Goal: Obtain resource: Download file/media

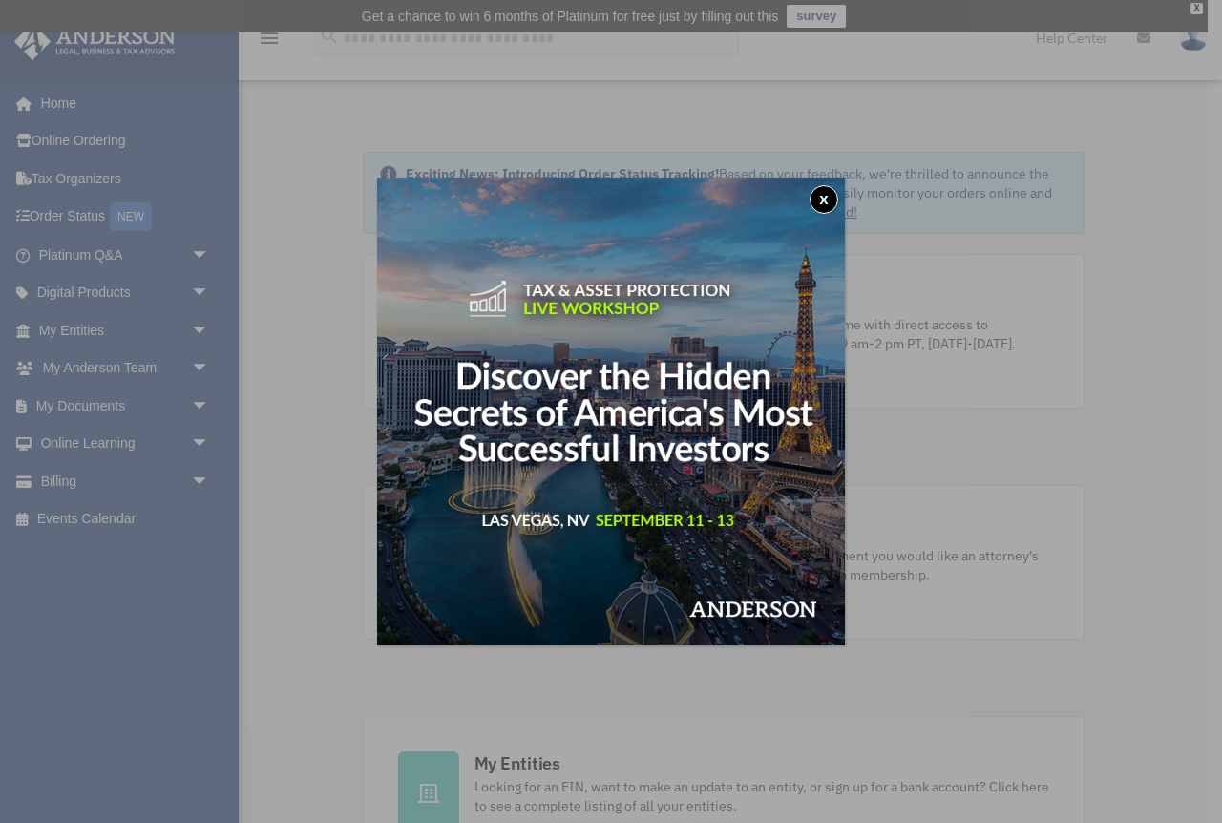
click at [136, 411] on div "x" at bounding box center [611, 411] width 1222 height 823
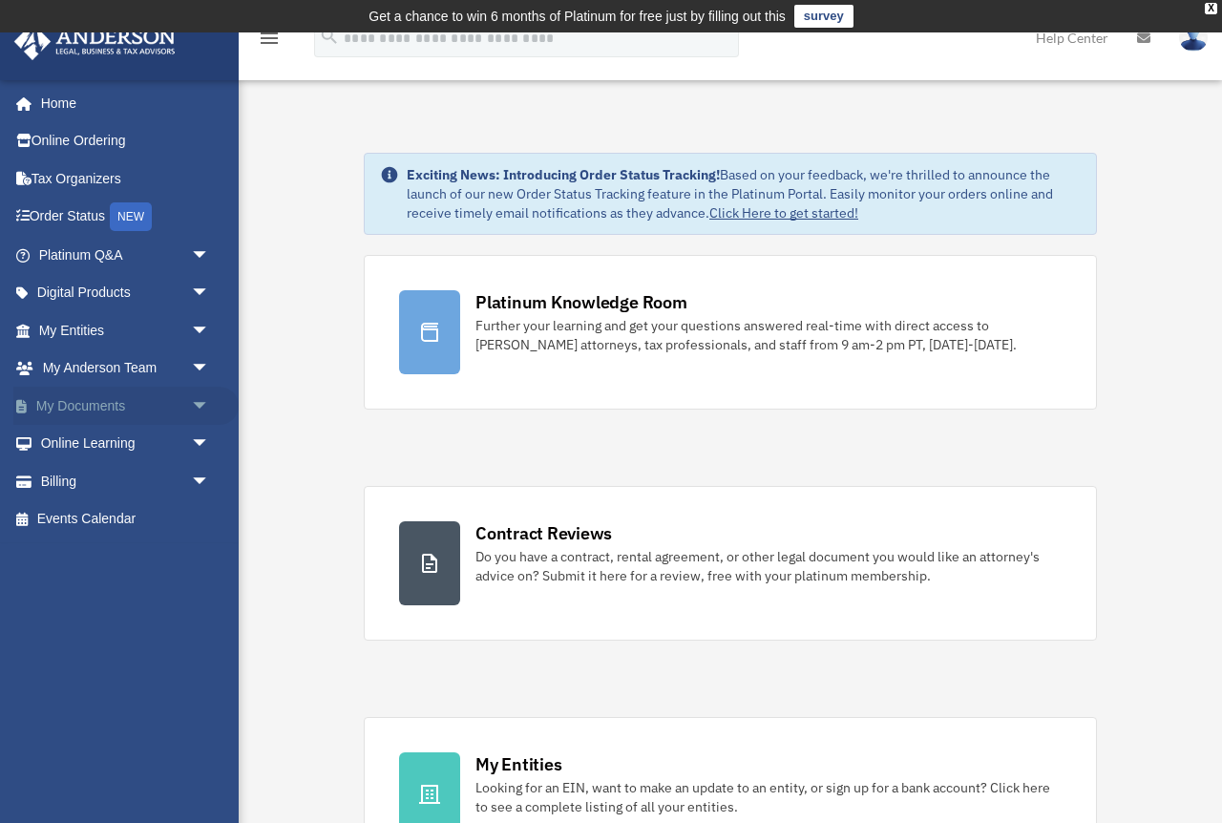
click at [199, 405] on span "arrow_drop_down" at bounding box center [210, 406] width 38 height 39
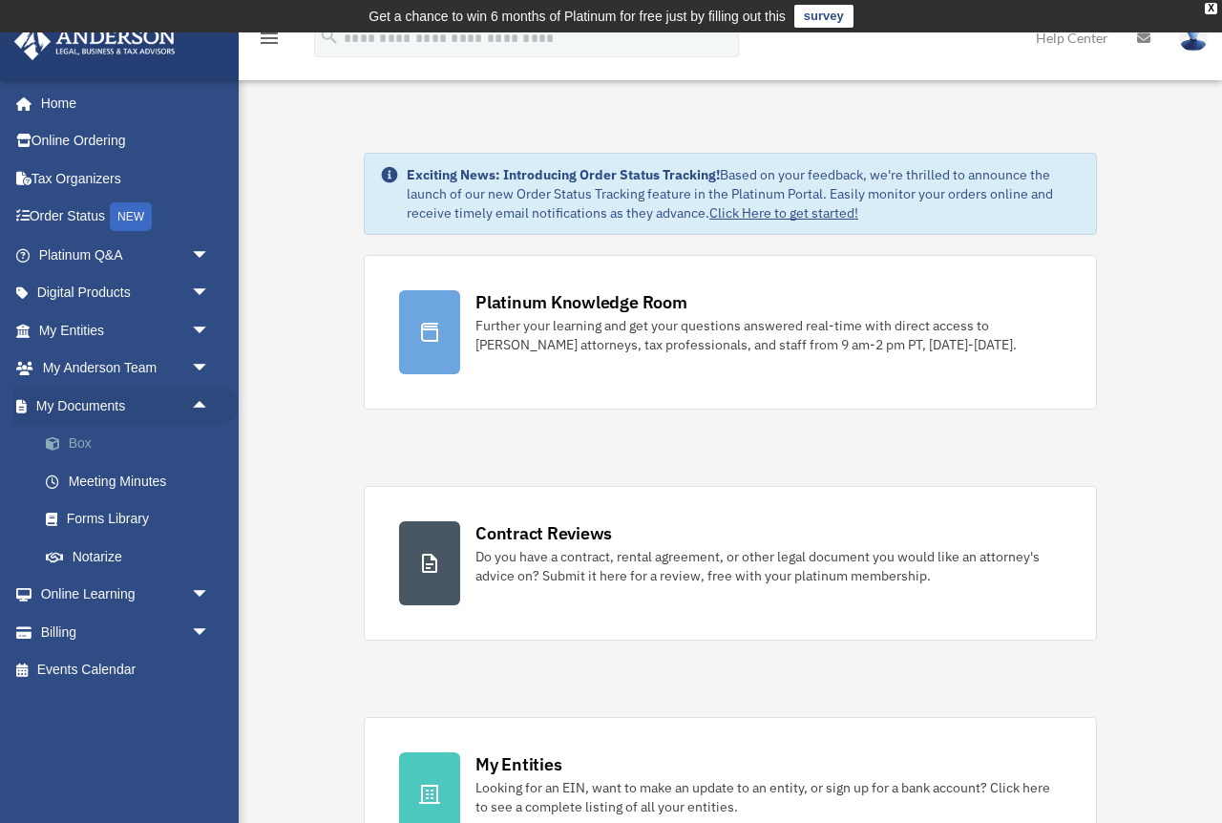
click at [130, 446] on link "Box" at bounding box center [133, 444] width 212 height 38
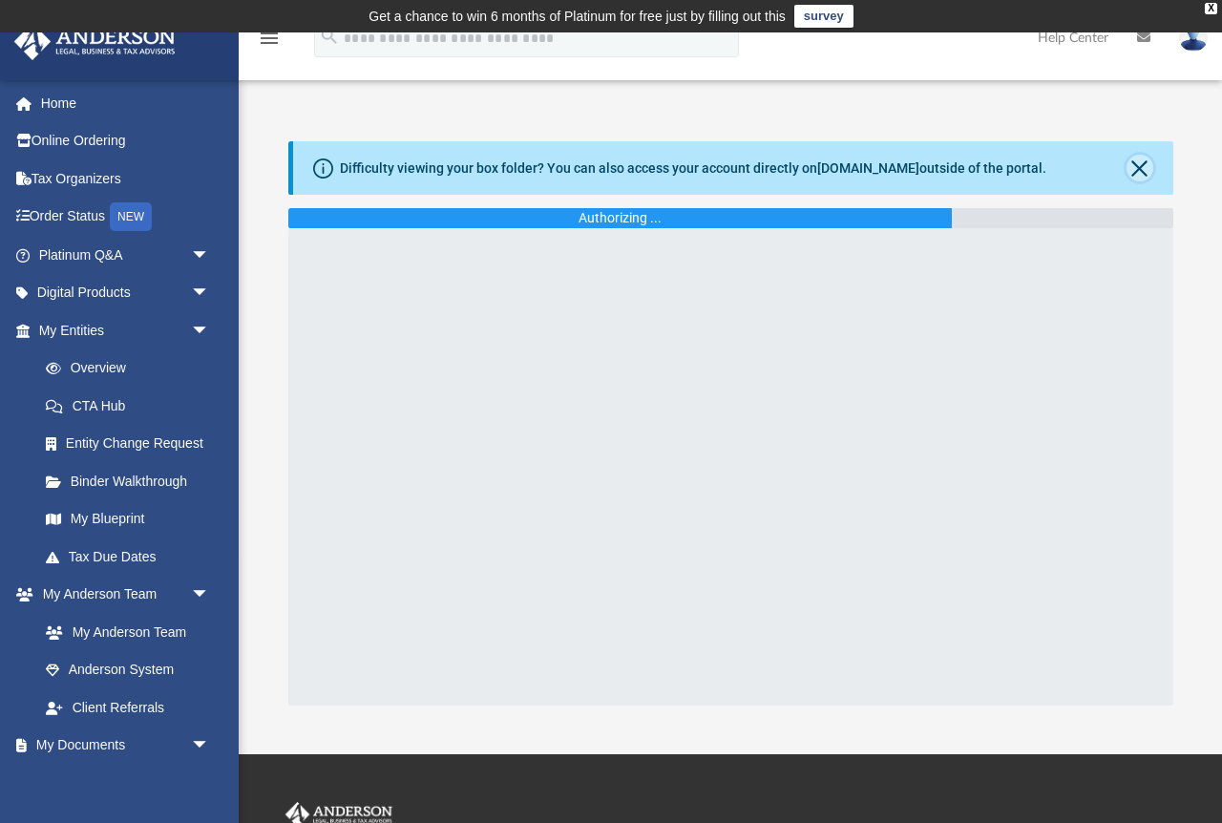
click at [1139, 166] on button "Close" at bounding box center [1139, 168] width 27 height 27
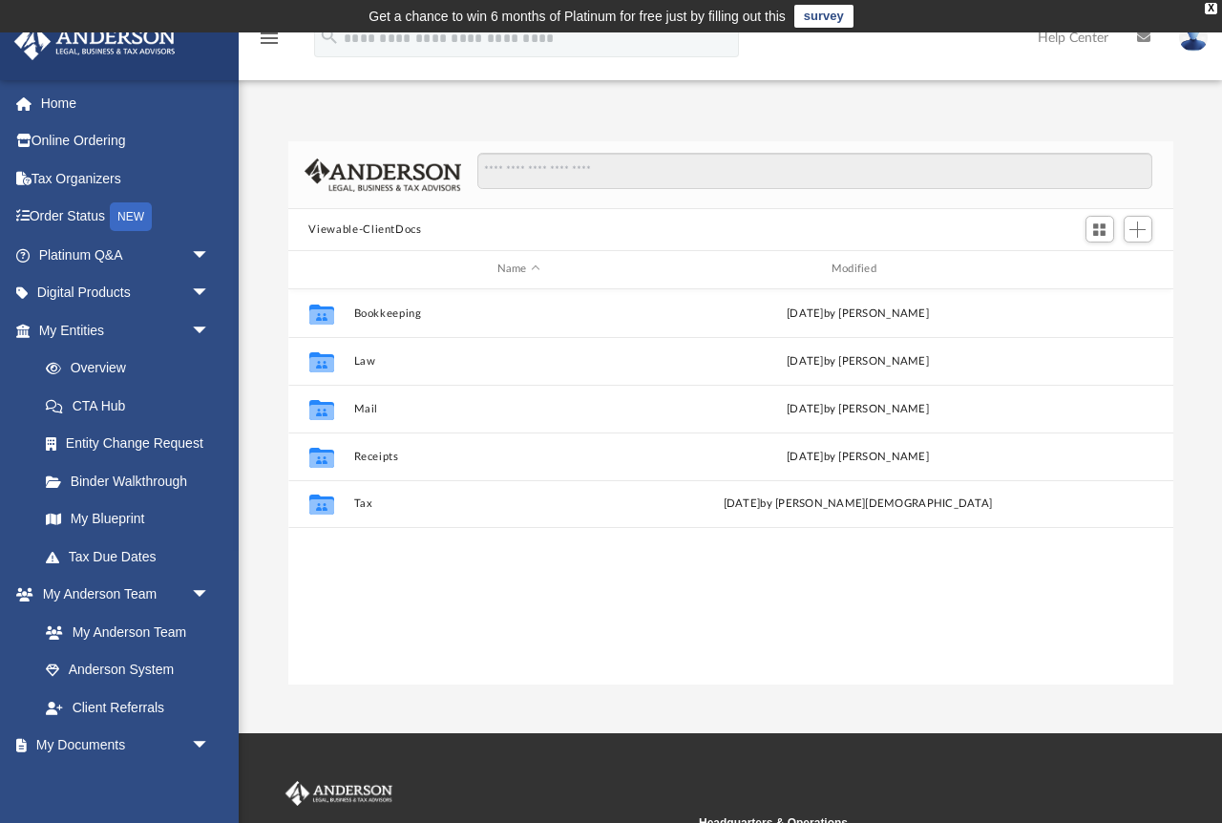
scroll to position [433, 885]
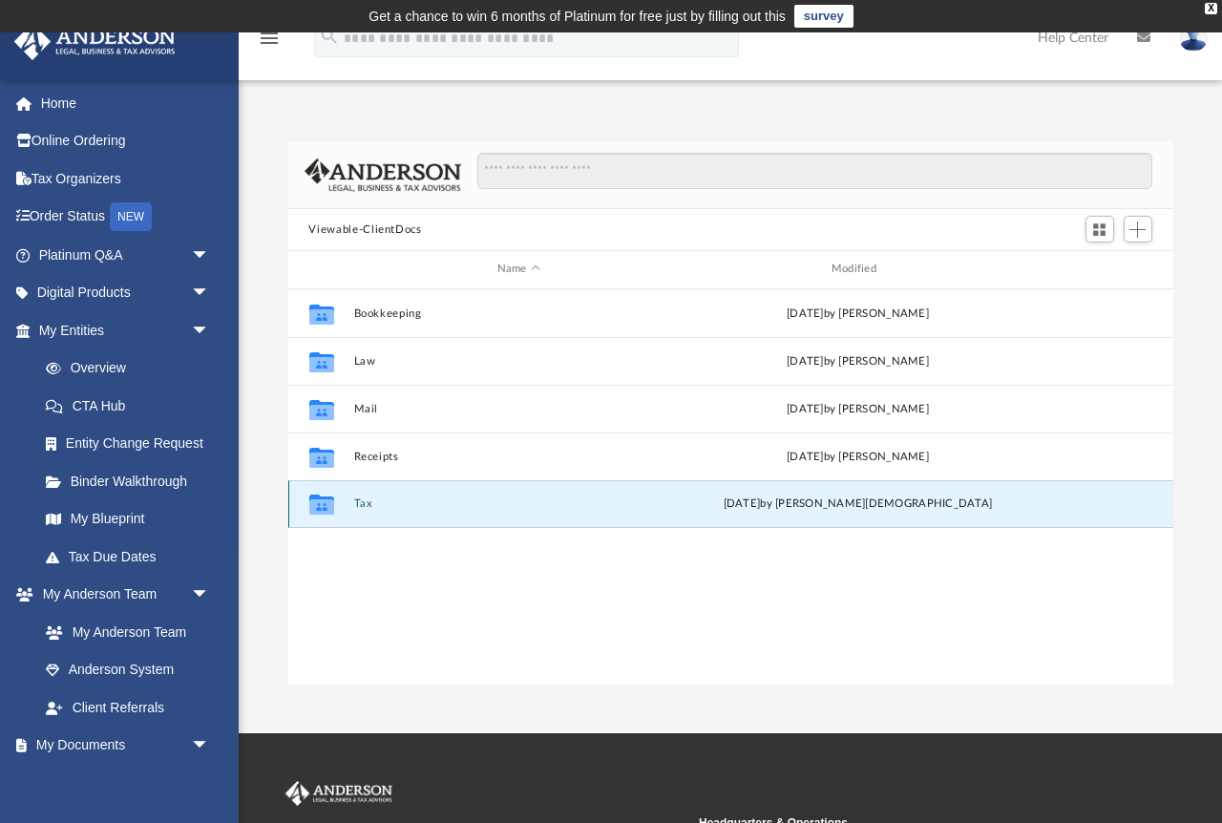
click at [363, 503] on button "Tax" at bounding box center [518, 503] width 330 height 12
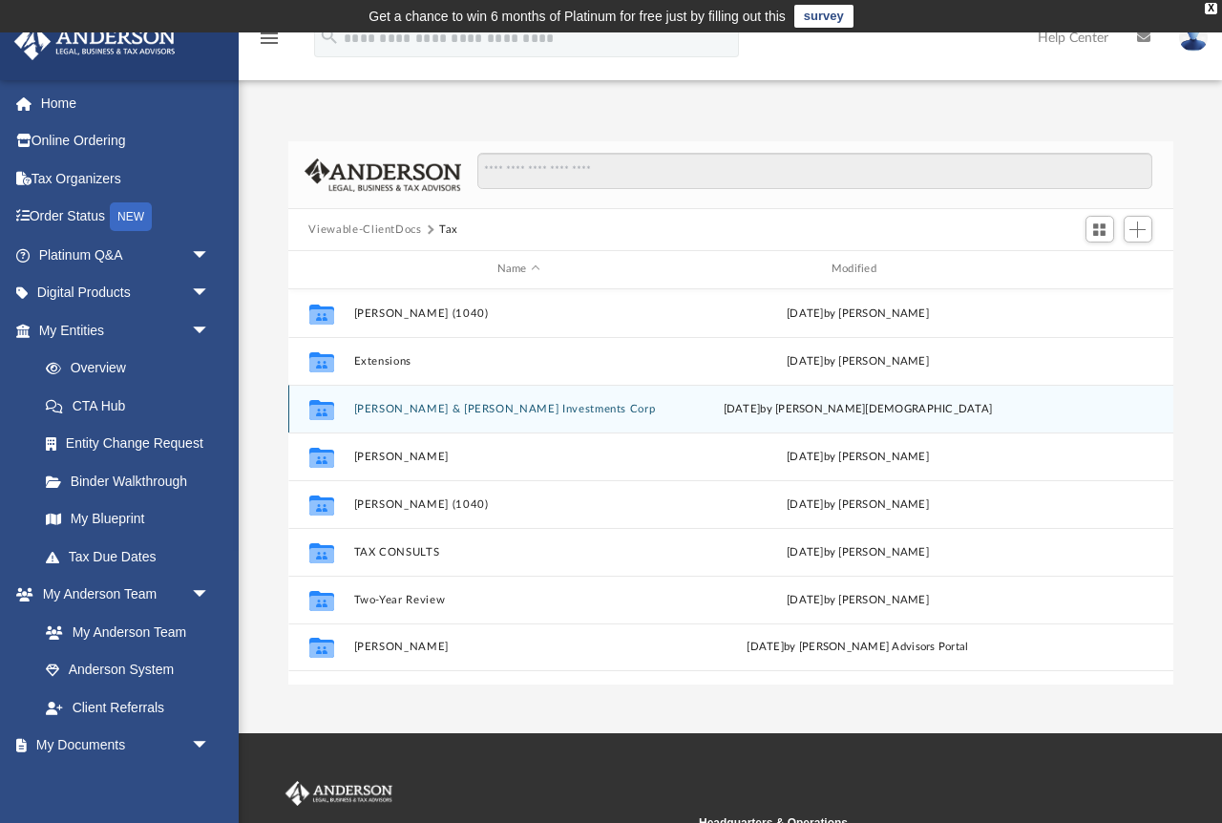
click at [475, 406] on button "[PERSON_NAME] & [PERSON_NAME] Investments Corp" at bounding box center [518, 409] width 330 height 12
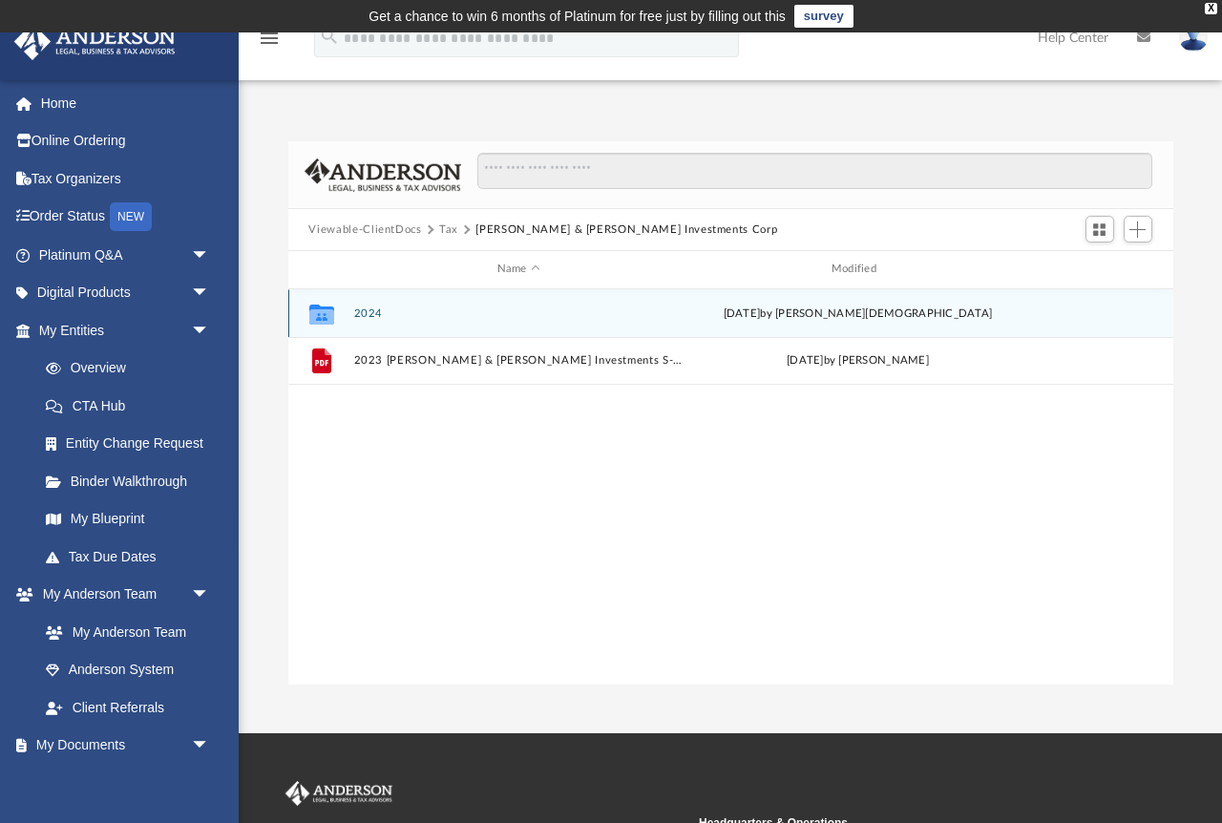
click at [368, 310] on button "2024" at bounding box center [518, 313] width 330 height 12
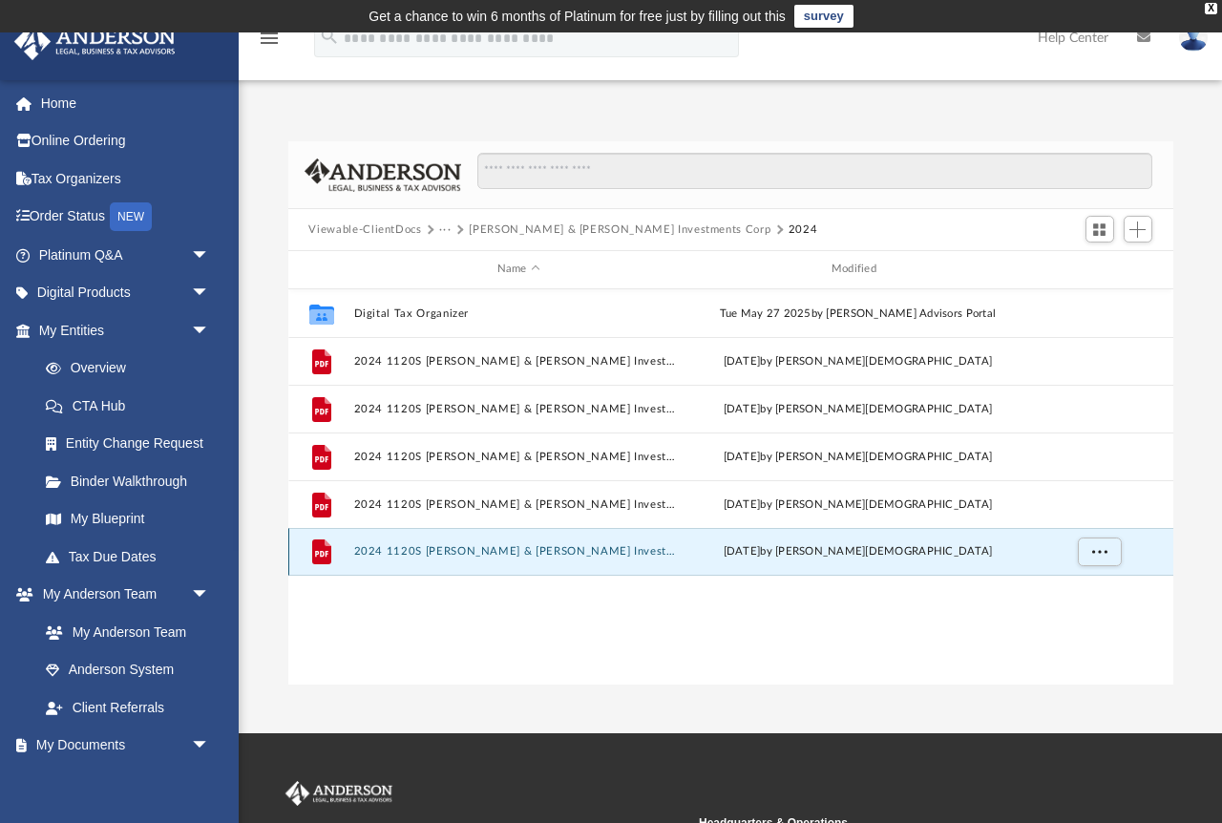
click at [437, 554] on button "2024 1120S [PERSON_NAME] & [PERSON_NAME] Investments Corp - Review Copy.pdf" at bounding box center [518, 551] width 330 height 12
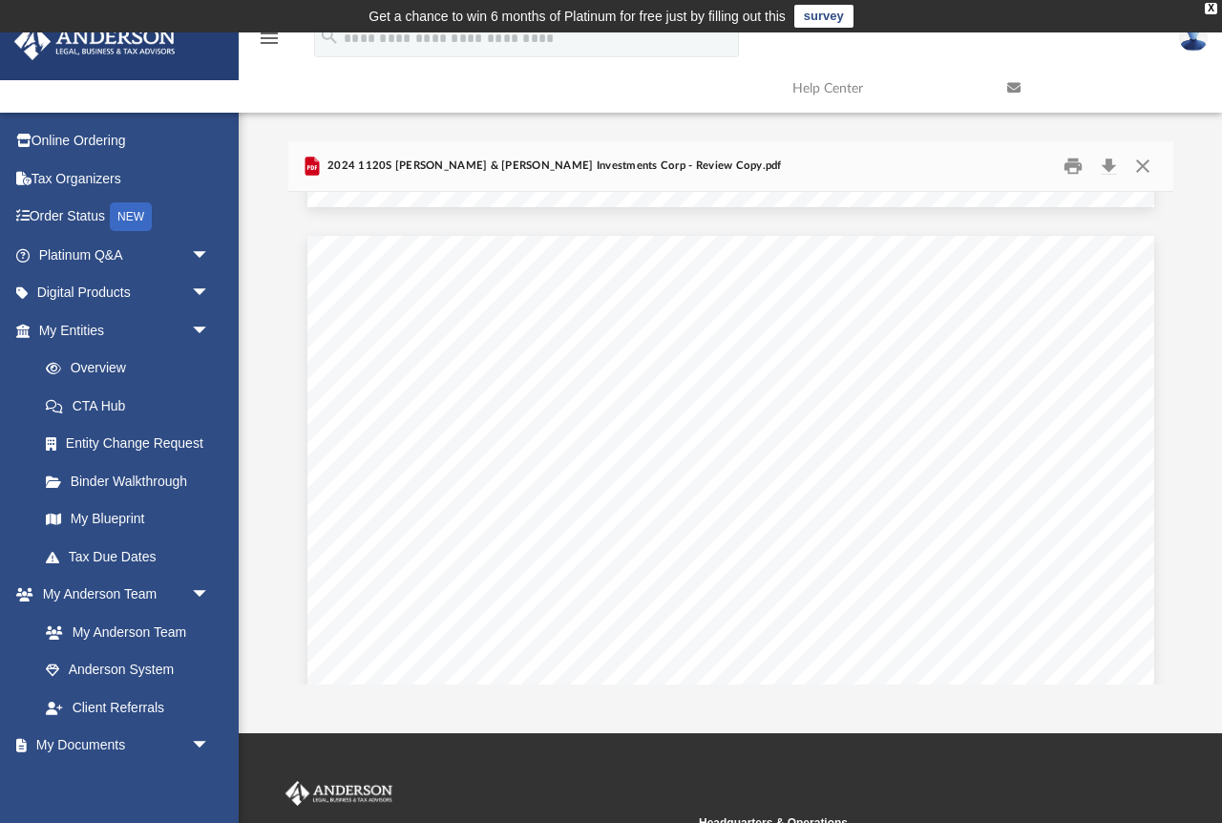
scroll to position [4392, 0]
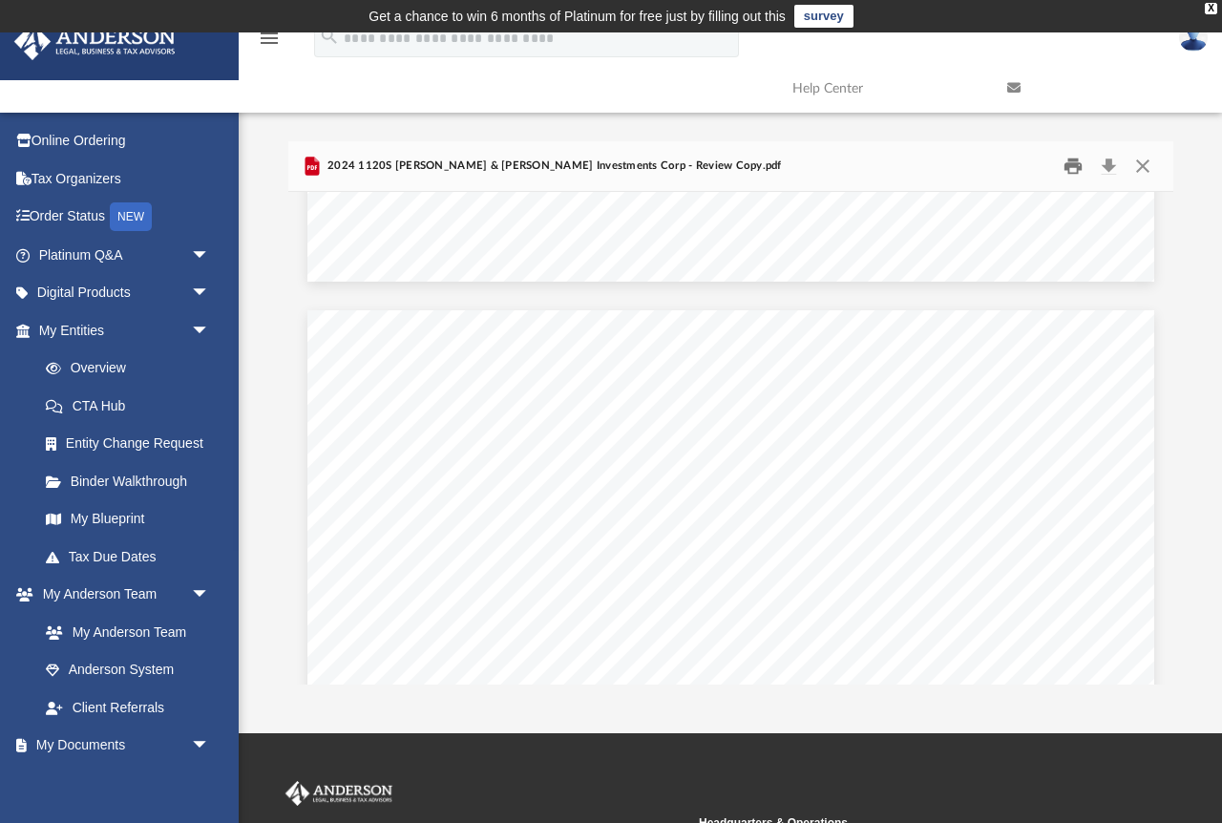
click at [1071, 165] on button "Print" at bounding box center [1073, 167] width 38 height 30
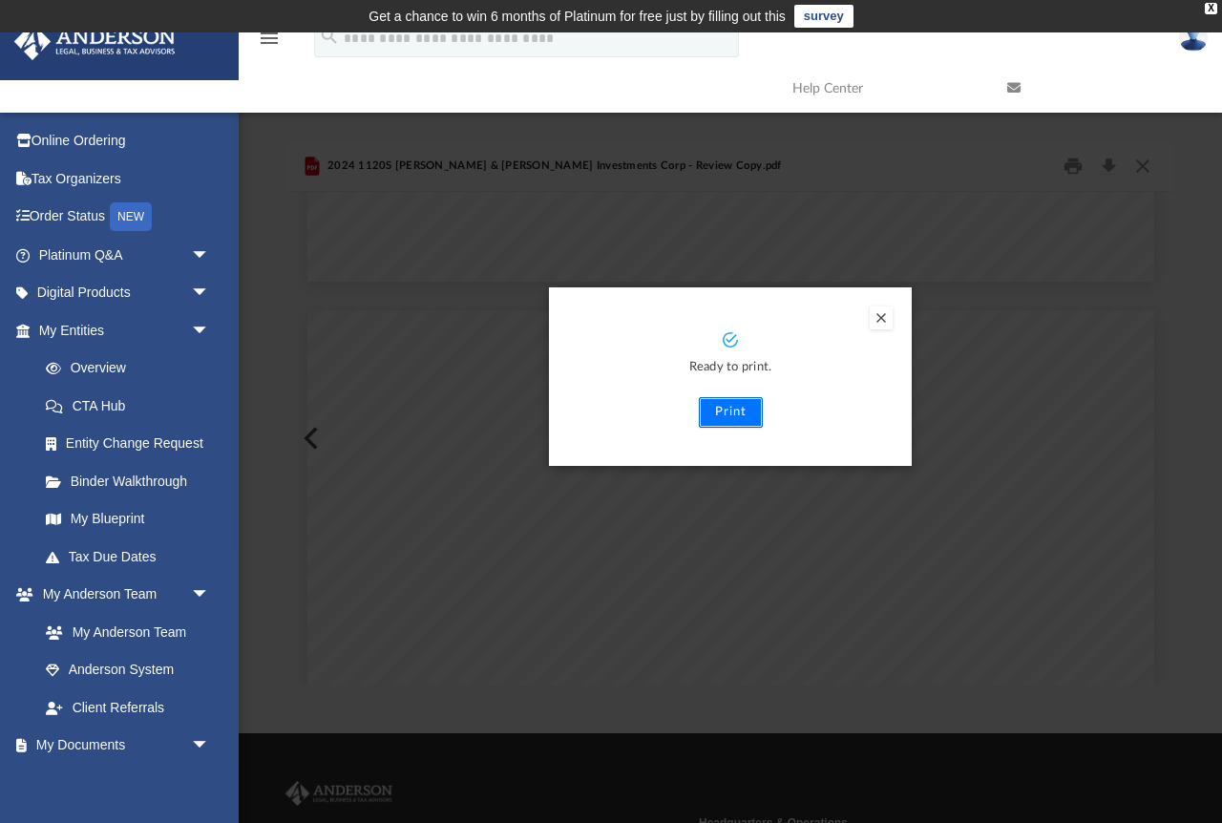
click at [726, 410] on button "Print" at bounding box center [731, 412] width 64 height 31
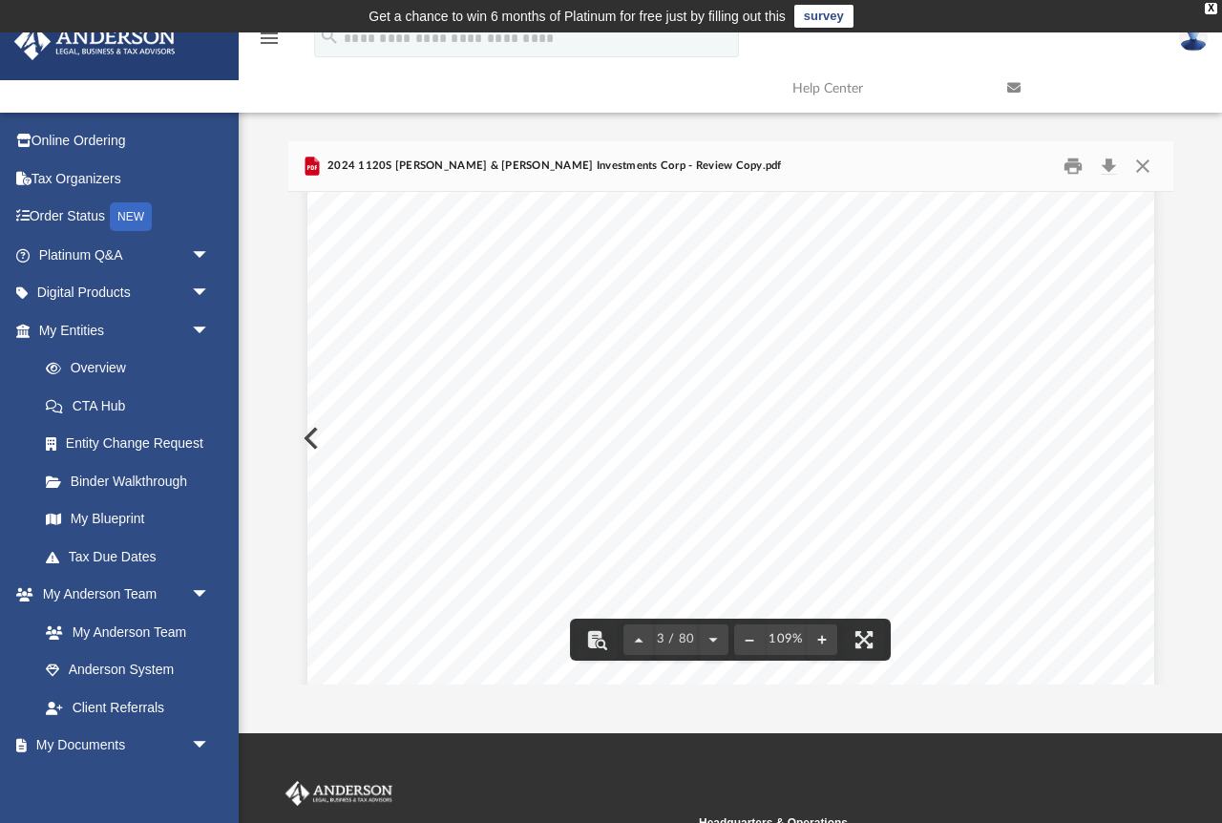
scroll to position [1935, 0]
click at [1142, 163] on button "Close" at bounding box center [1142, 167] width 34 height 30
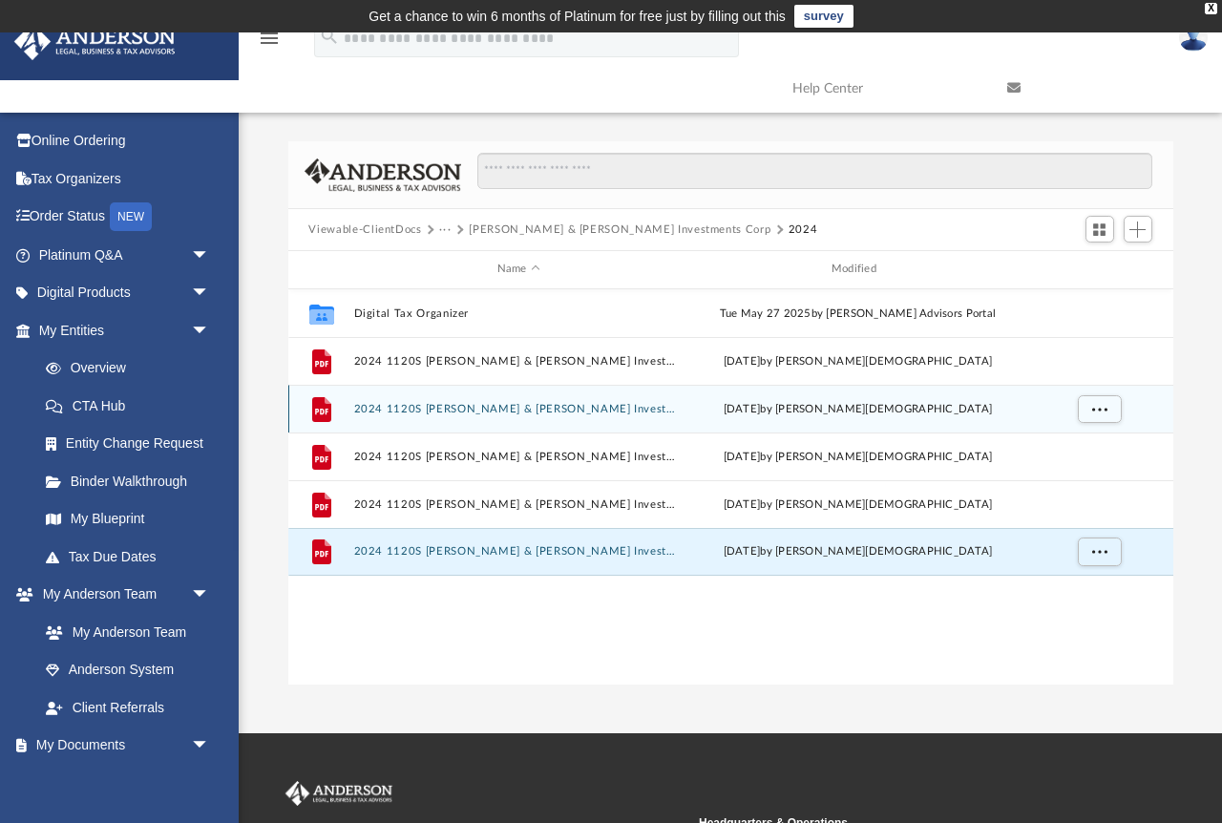
click at [396, 406] on button "2024 1120S [PERSON_NAME] & [PERSON_NAME] Investments Corp - CA FTB 3586 payment…" at bounding box center [518, 409] width 330 height 12
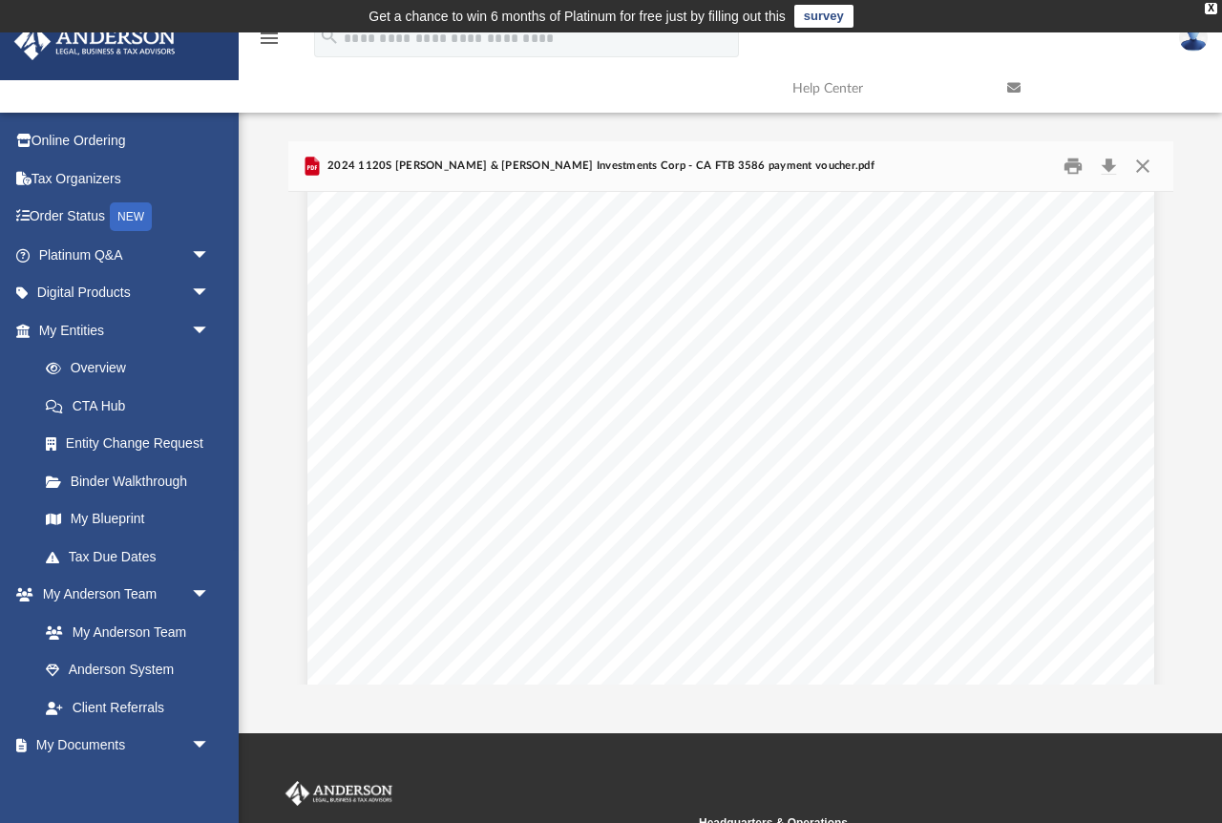
scroll to position [0, 0]
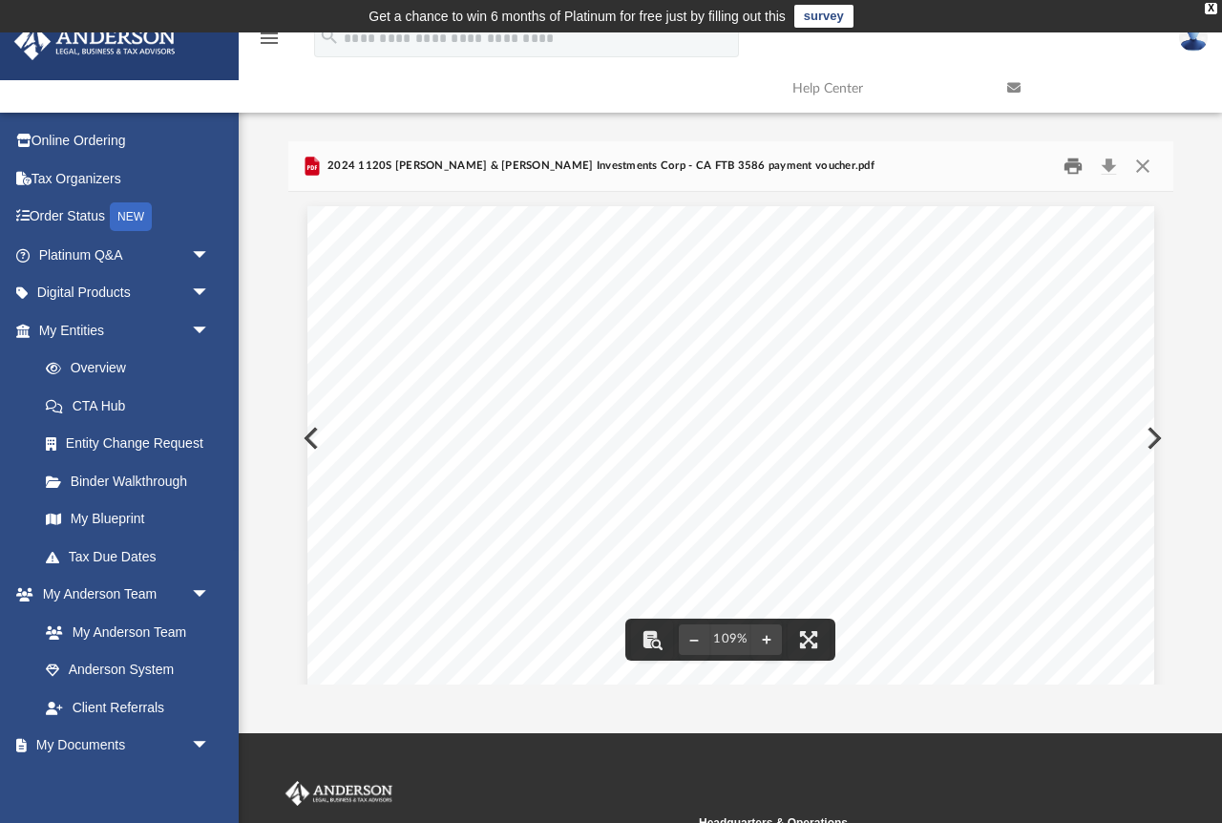
click at [1075, 169] on button "Print" at bounding box center [1073, 167] width 38 height 30
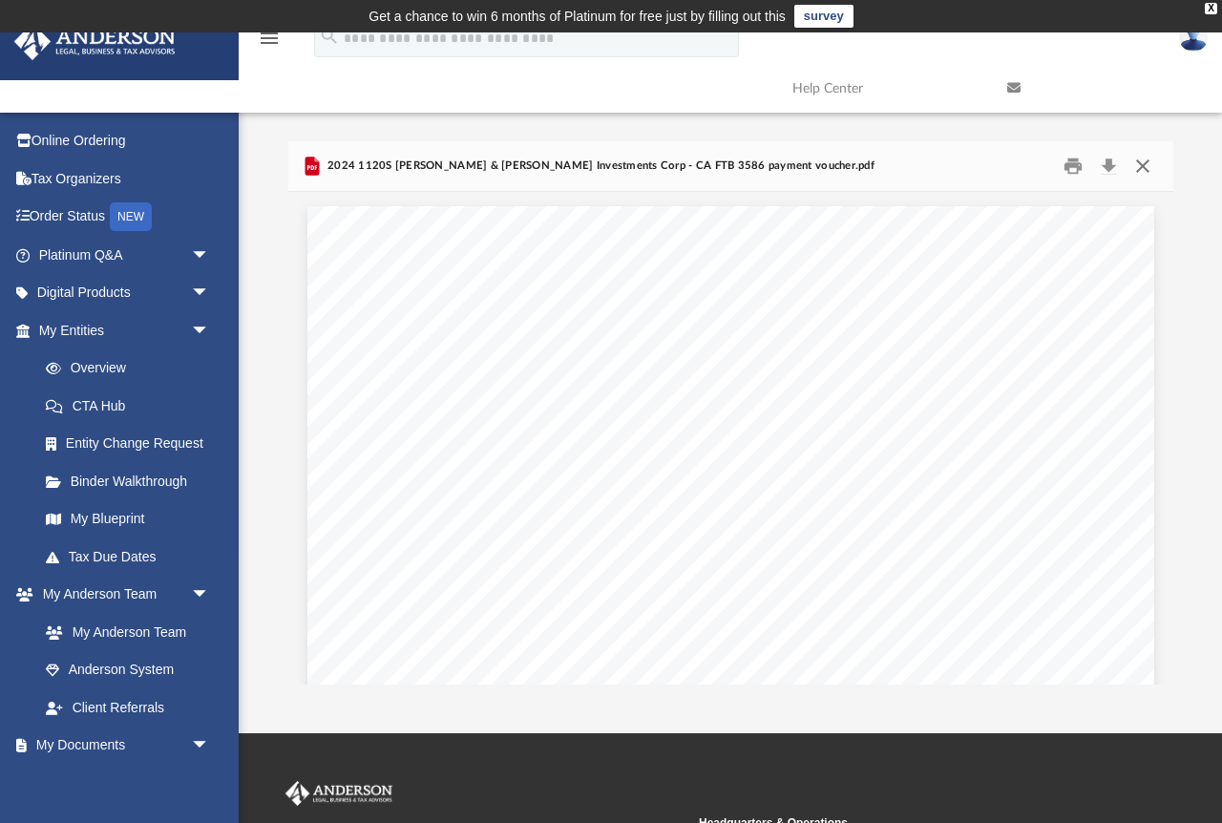
click at [1143, 164] on button "Close" at bounding box center [1142, 167] width 34 height 30
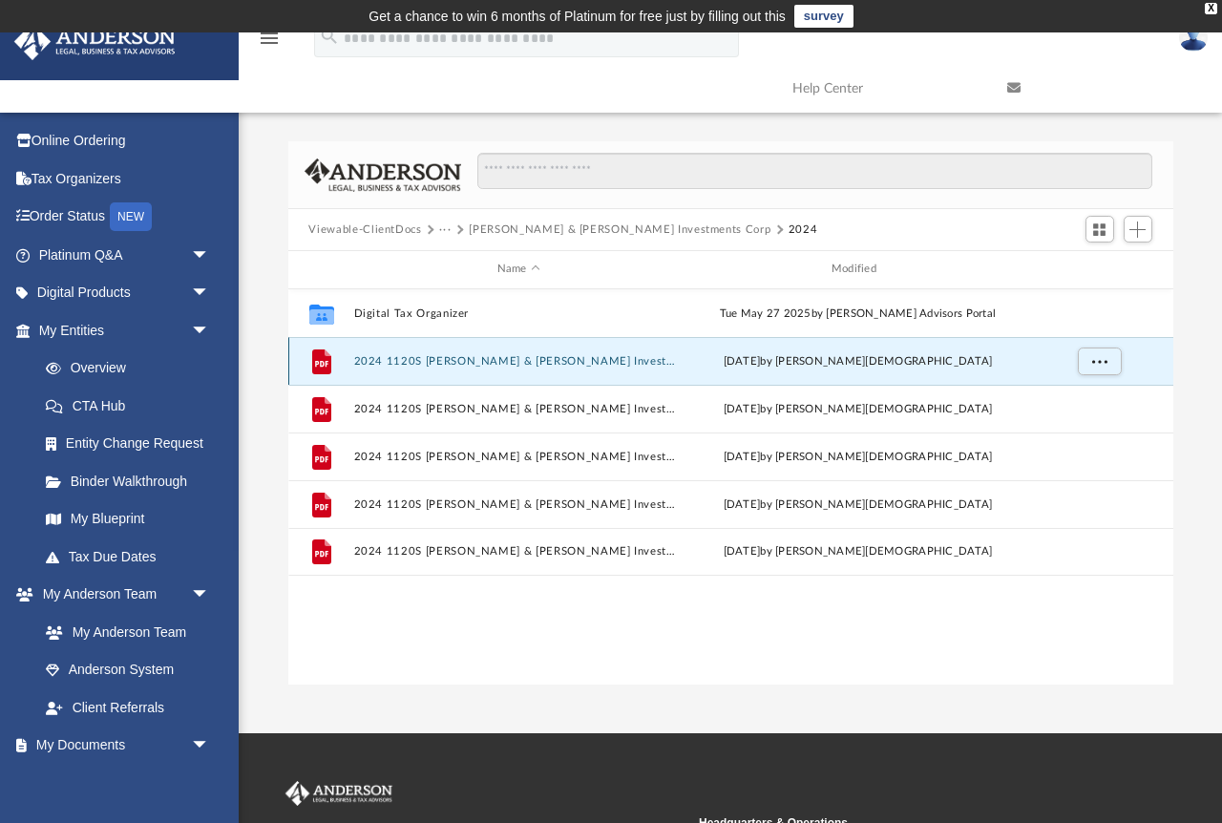
click at [466, 361] on button "2024 1120S [PERSON_NAME] & [PERSON_NAME] Investments Corp - CA 100-ES payment v…" at bounding box center [518, 361] width 330 height 12
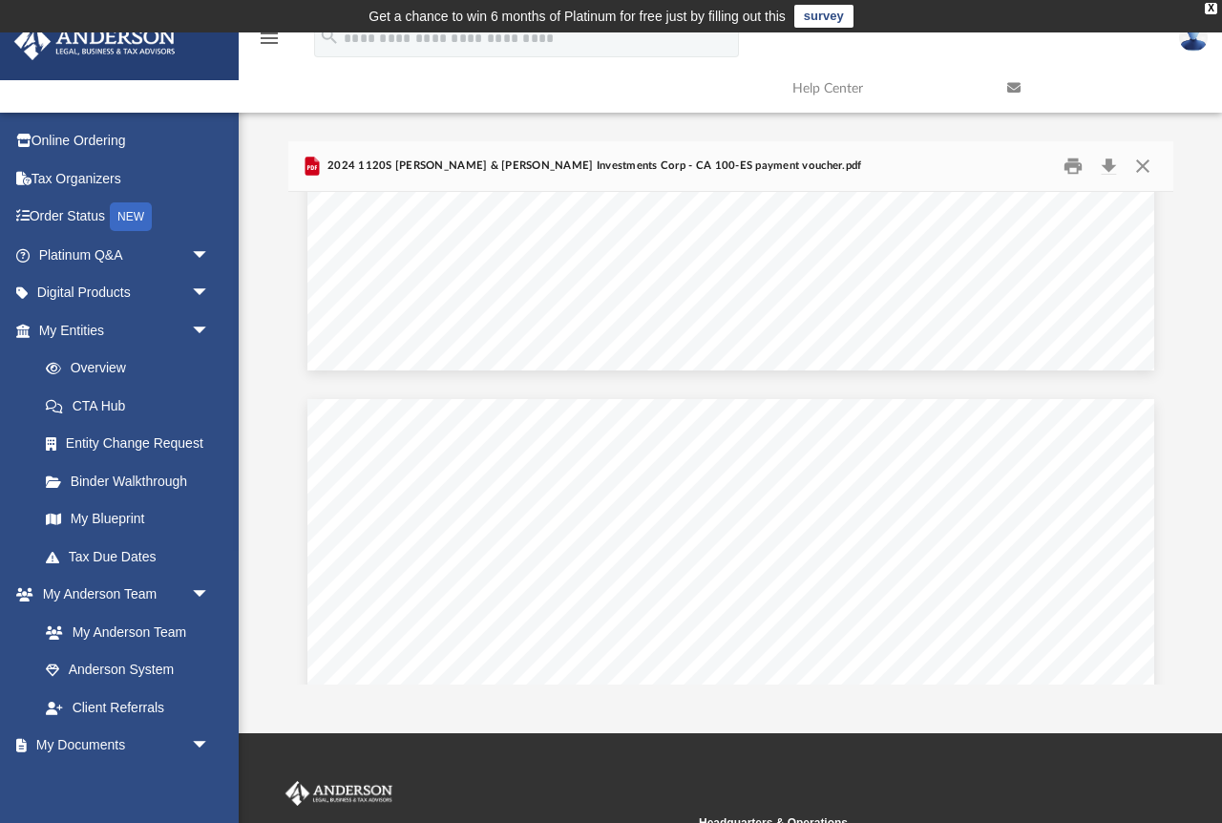
scroll to position [893, 0]
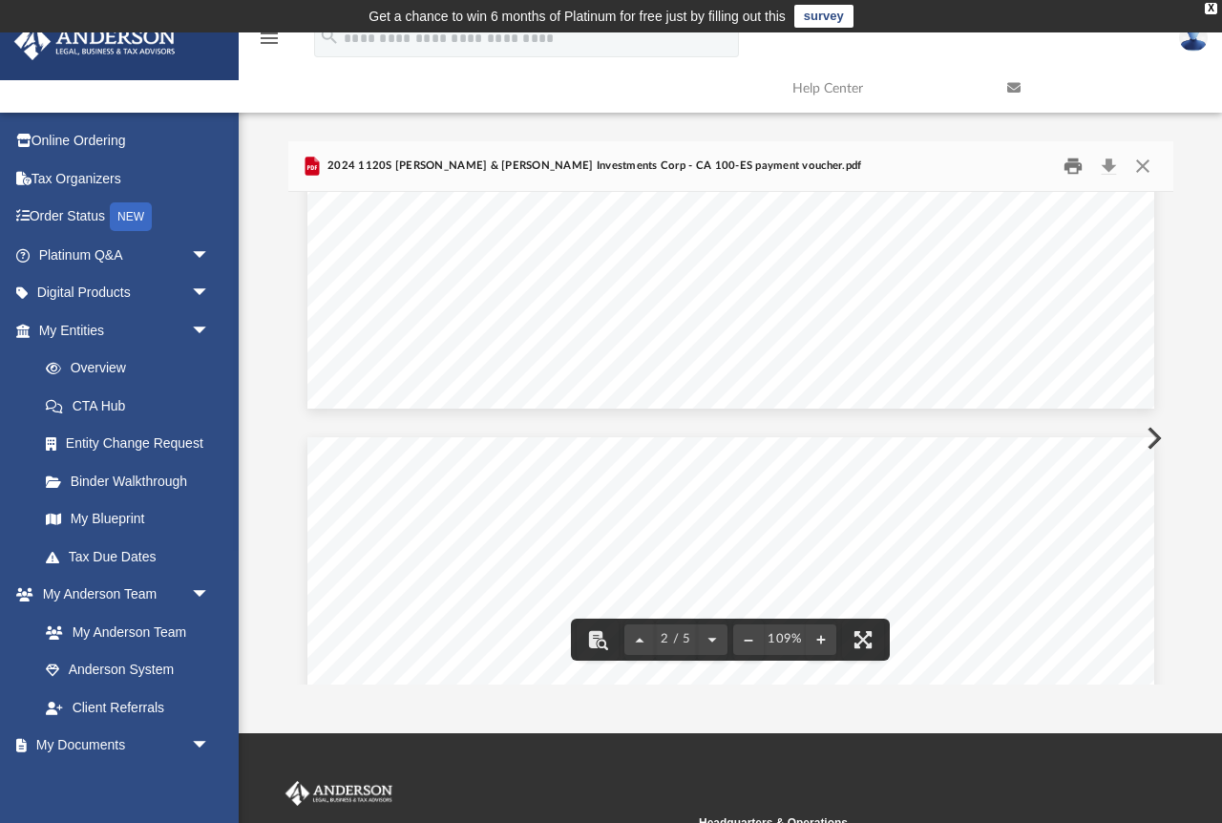
click at [1069, 163] on button "Print" at bounding box center [1073, 167] width 38 height 30
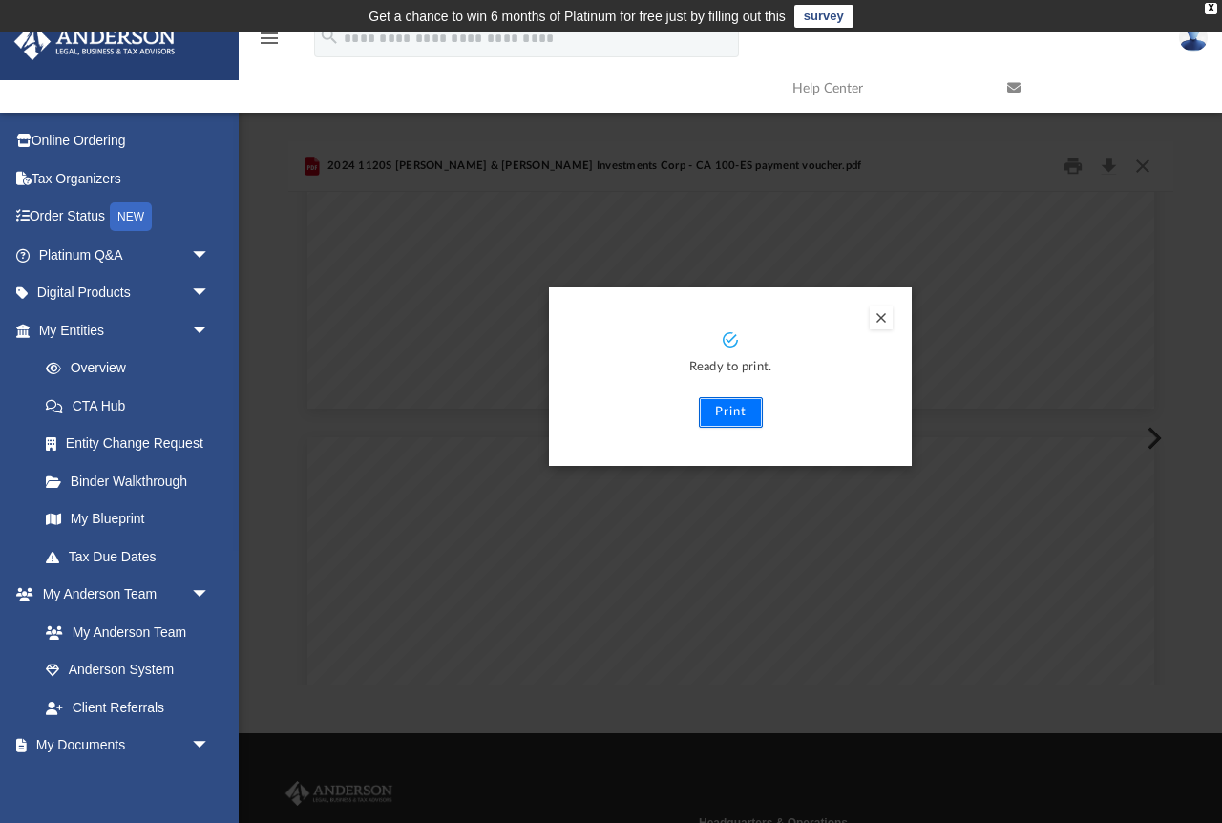
click at [724, 408] on button "Print" at bounding box center [731, 412] width 64 height 31
